Goal: Information Seeking & Learning: Learn about a topic

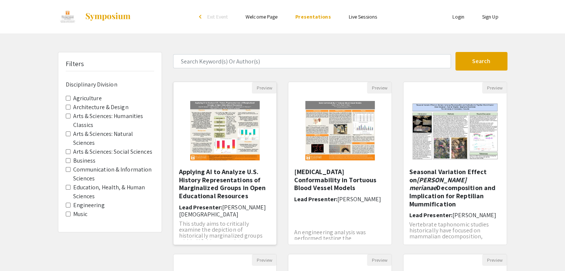
click at [241, 144] on img "Open Presentation <p>Applying AI to Analyze U.S. History Representations of Mar…" at bounding box center [225, 131] width 84 height 74
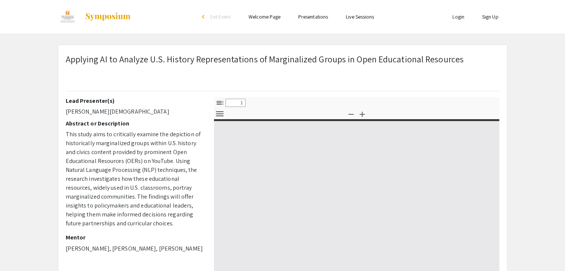
select select "custom"
type input "0"
select select "custom"
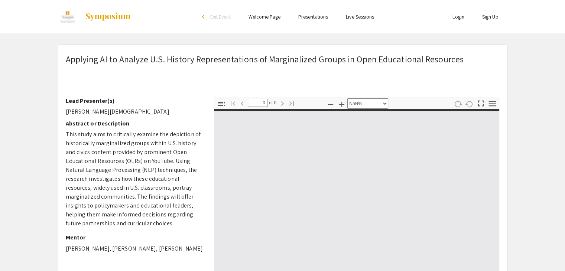
scroll to position [173, 0]
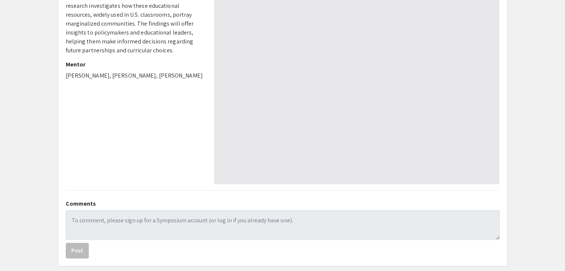
type input "1"
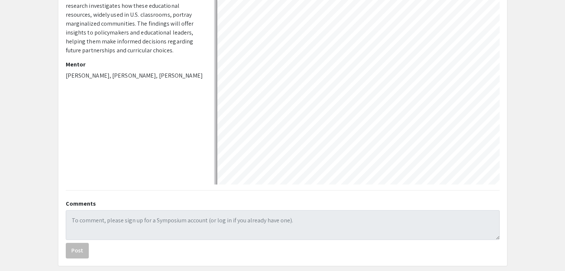
select select "auto"
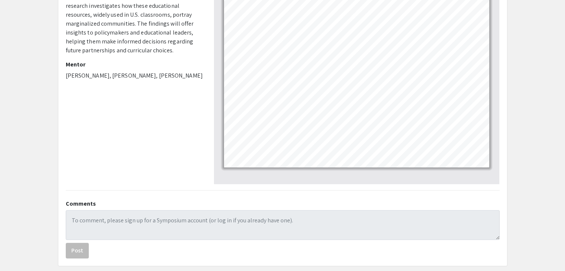
scroll to position [0, 0]
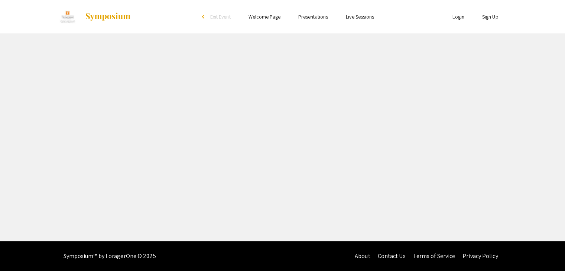
select select "custom"
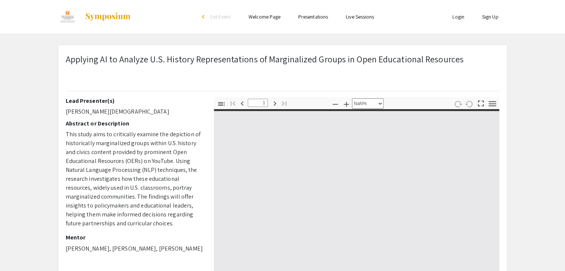
type input "0"
select select "custom"
type input "1"
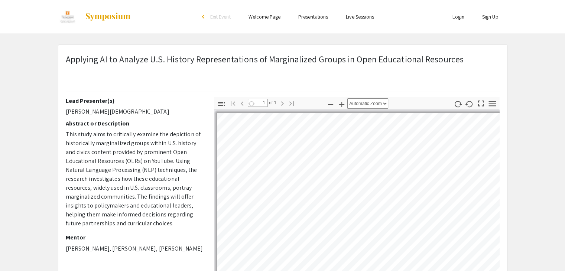
select select "auto"
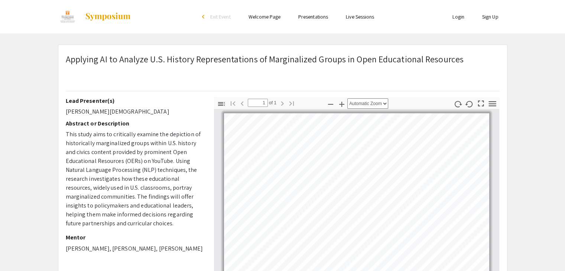
scroll to position [173, 0]
